Goal: Communication & Community: Answer question/provide support

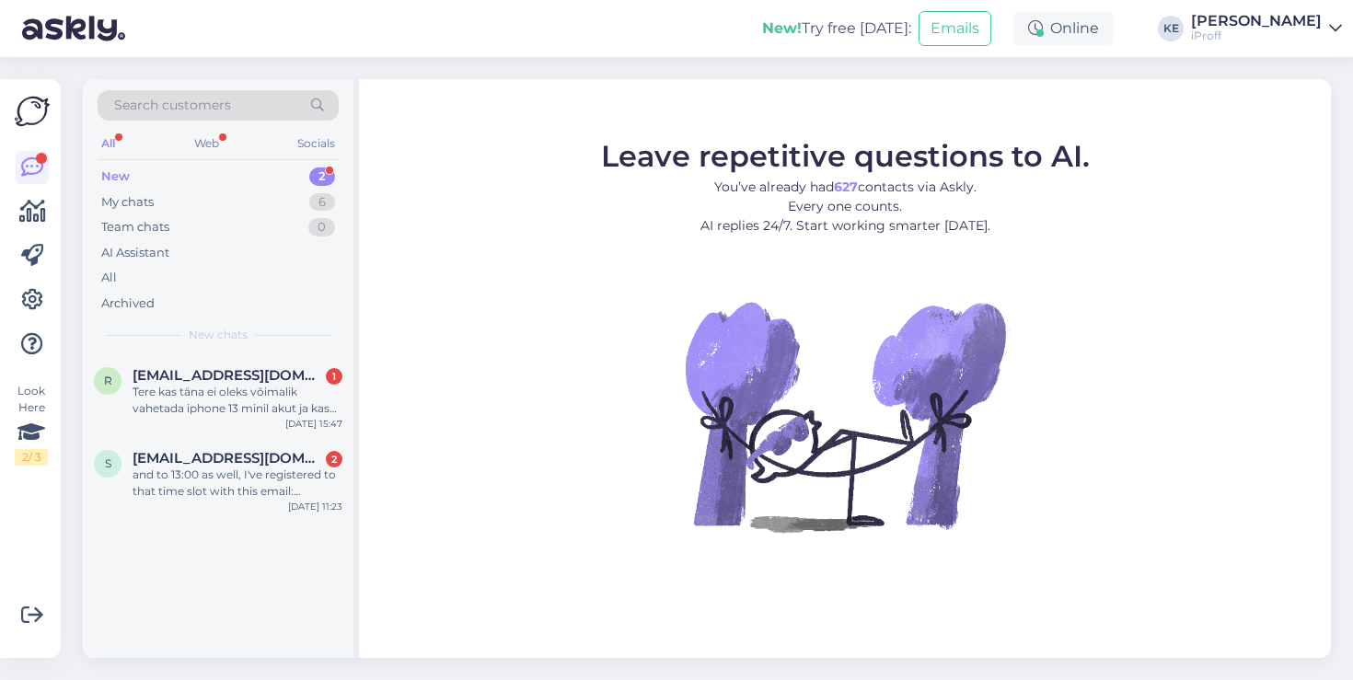
click at [229, 187] on div "New 2" at bounding box center [218, 177] width 241 height 26
click at [217, 202] on div "My chats 6" at bounding box center [218, 203] width 241 height 26
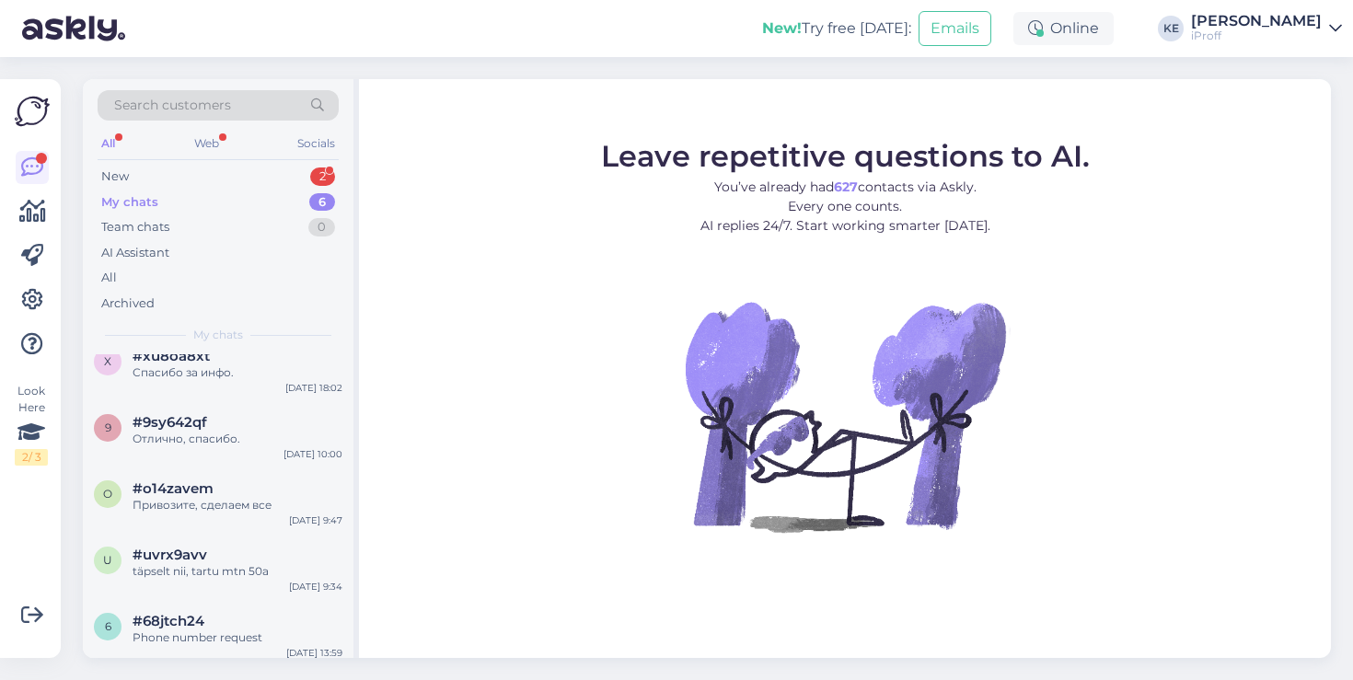
scroll to position [110, 0]
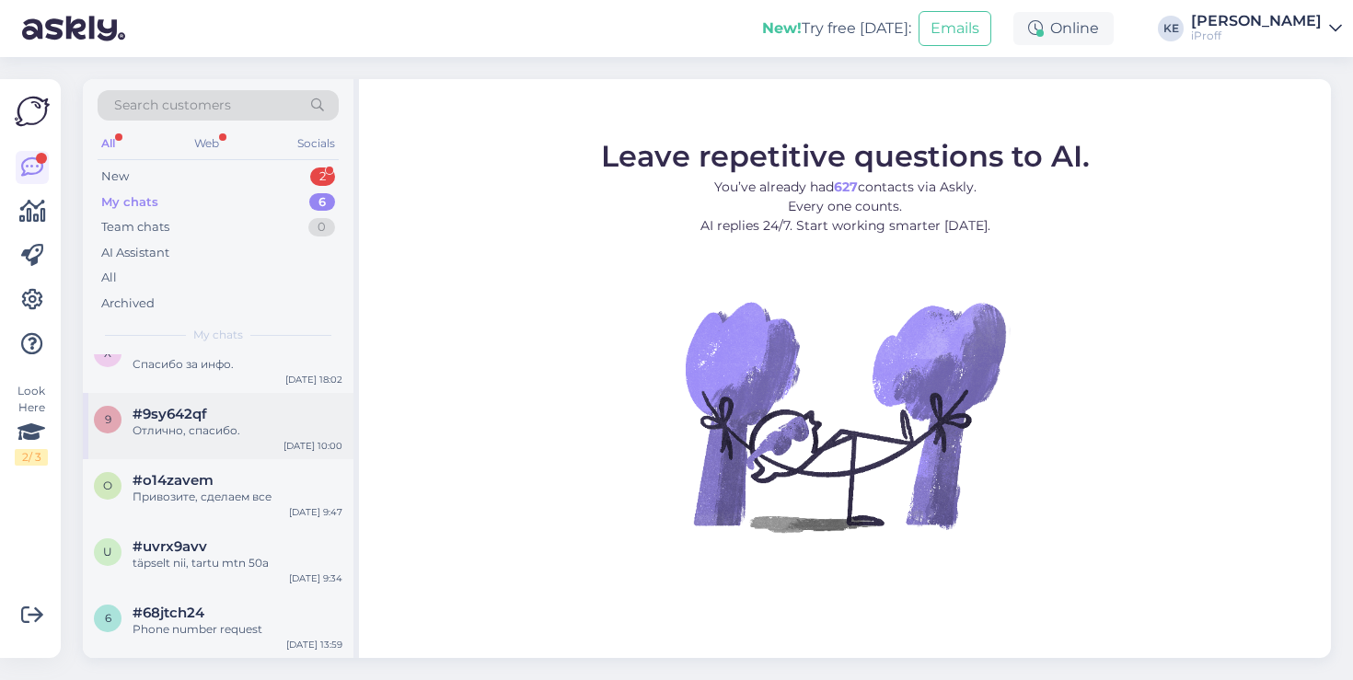
click at [221, 440] on div "9 #9sy642qf Отлично, спасибо. [DATE] 10:00" at bounding box center [218, 426] width 271 height 66
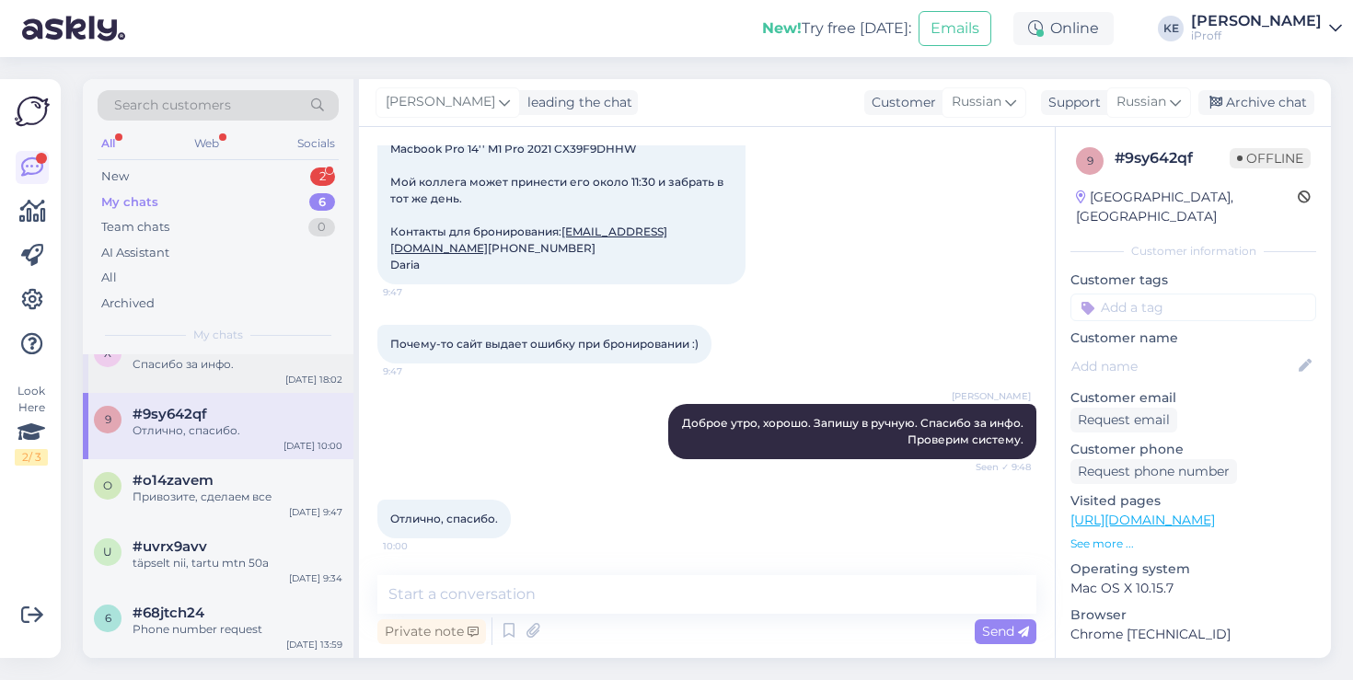
click at [248, 378] on div "x #xu8oa8xt Спасибо за инфо. [DATE] 18:02" at bounding box center [218, 360] width 271 height 66
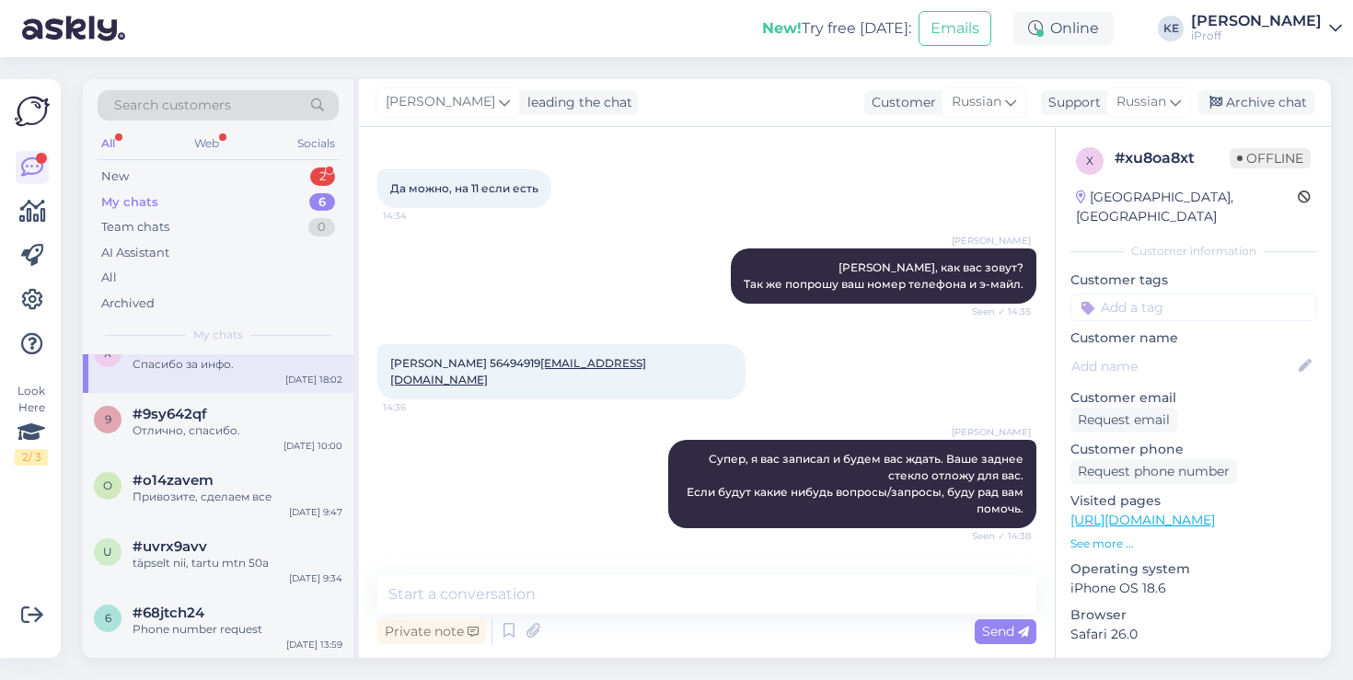
scroll to position [892, 0]
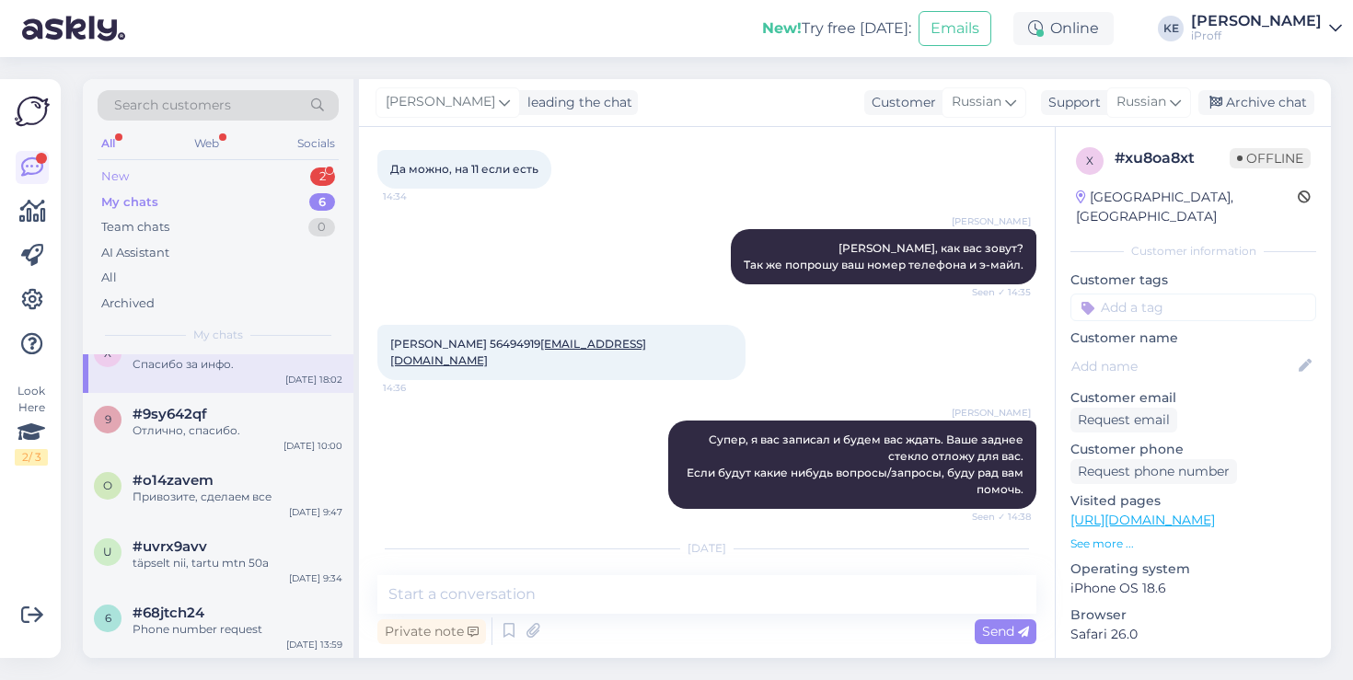
click at [271, 170] on div "New 2" at bounding box center [218, 177] width 241 height 26
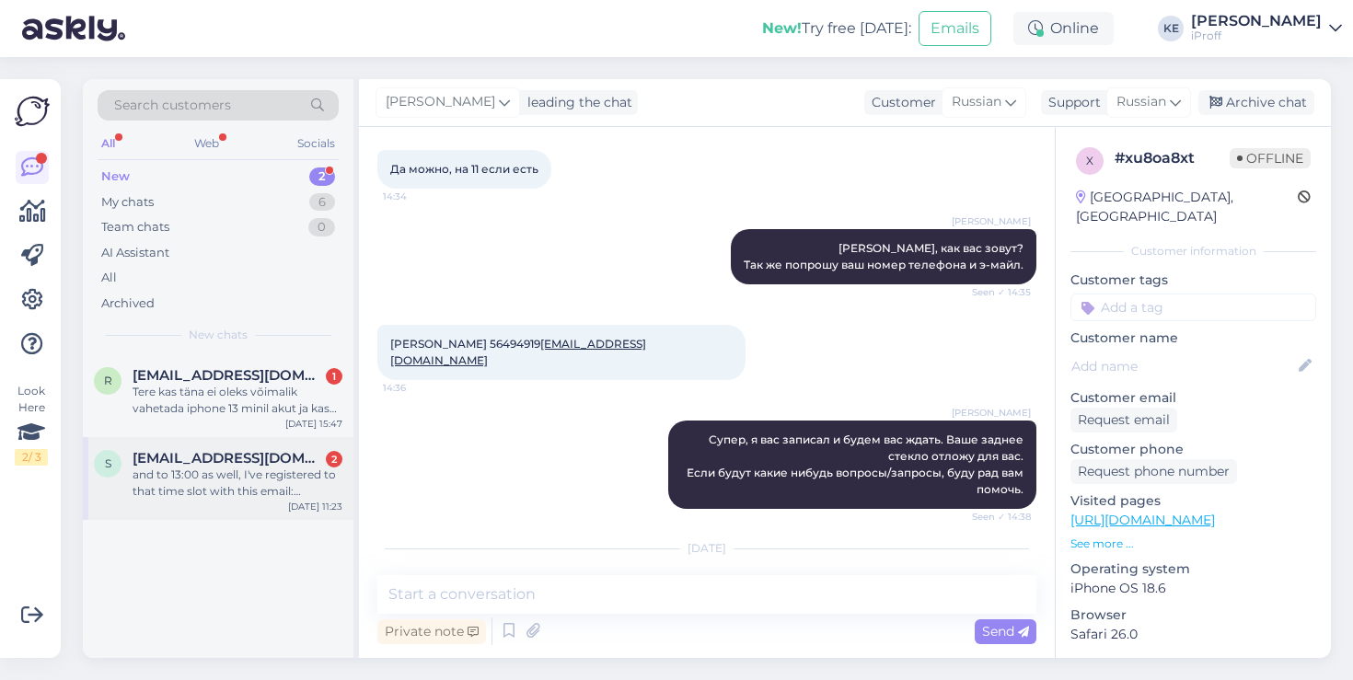
click at [248, 479] on div "and to 13:00 as well, I've registered to that time slot with this email: [EMAIL…" at bounding box center [238, 483] width 210 height 33
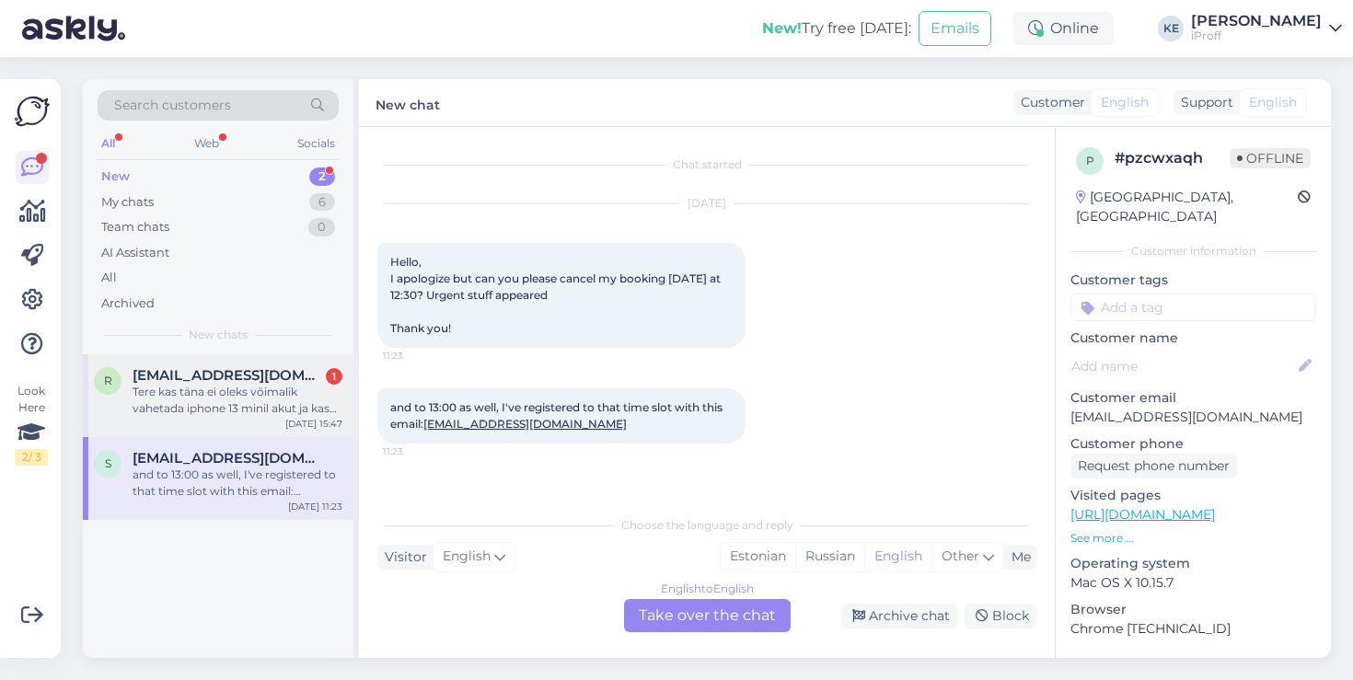
click at [273, 390] on div "Tere kas täna ei oleks võimalik vahetada iphone 13 minil akut ja kas te vahetat…" at bounding box center [238, 400] width 210 height 33
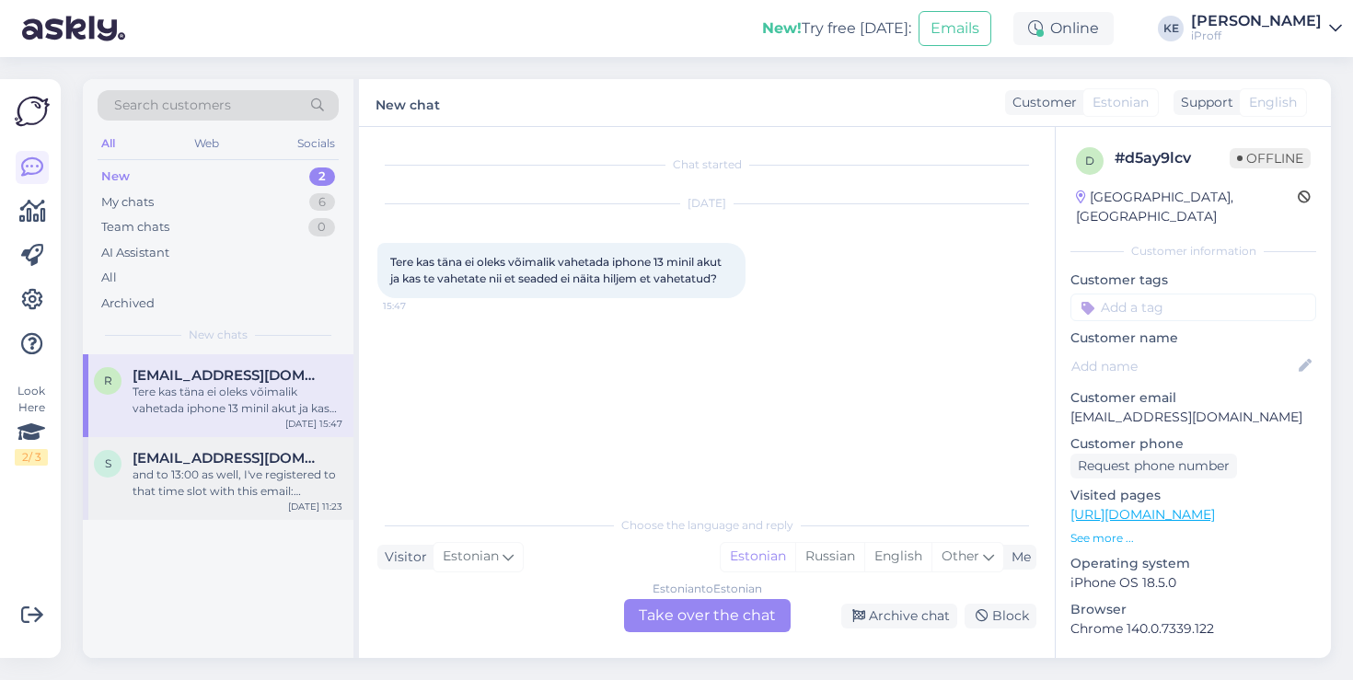
click at [166, 456] on span "[EMAIL_ADDRESS][DOMAIN_NAME]" at bounding box center [228, 458] width 191 height 17
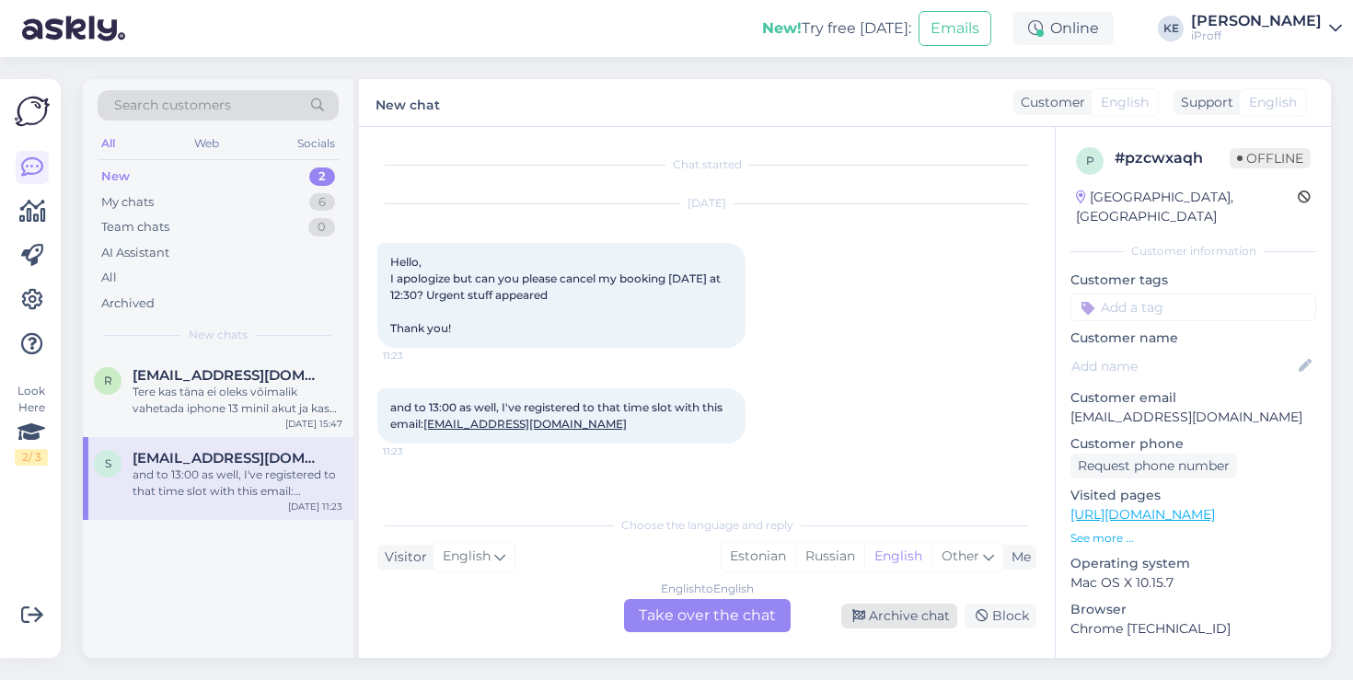
click at [873, 620] on div "Archive chat" at bounding box center [899, 616] width 116 height 25
